Goal: Information Seeking & Learning: Learn about a topic

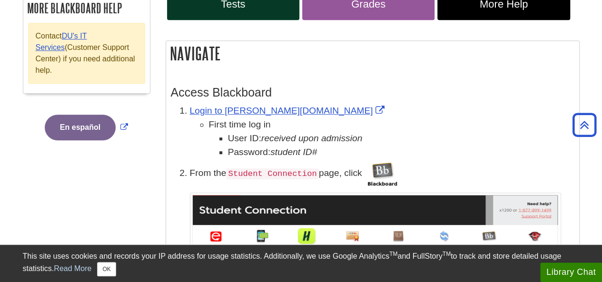
scroll to position [212, 0]
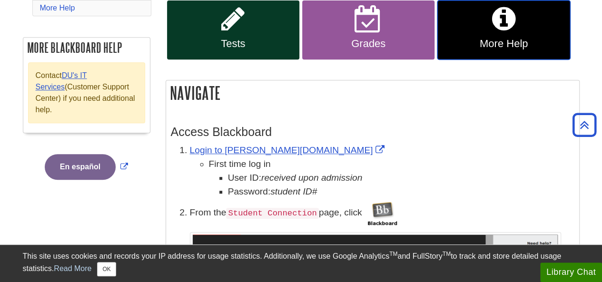
click at [552, 51] on link "More Help" at bounding box center [503, 29] width 132 height 59
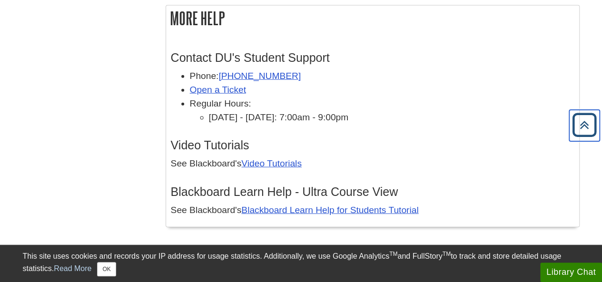
click at [580, 124] on icon "Back to Top" at bounding box center [584, 125] width 30 height 30
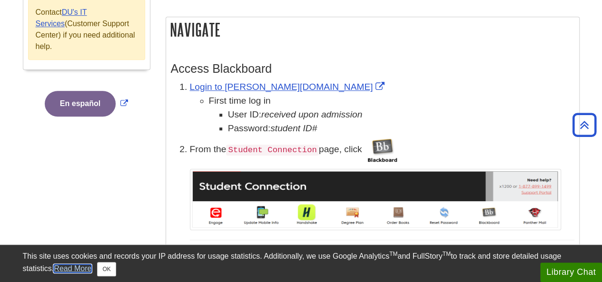
scroll to position [0, 0]
